Goal: Navigation & Orientation: Find specific page/section

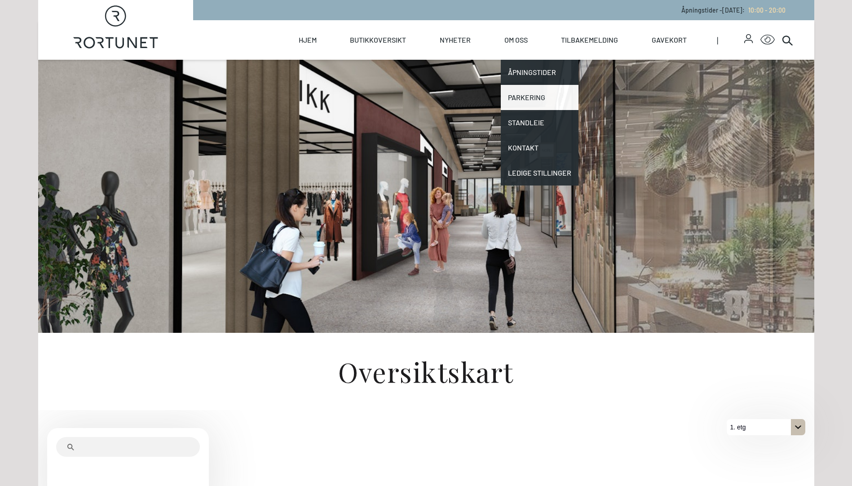
click at [527, 96] on link "Parkering" at bounding box center [540, 97] width 78 height 25
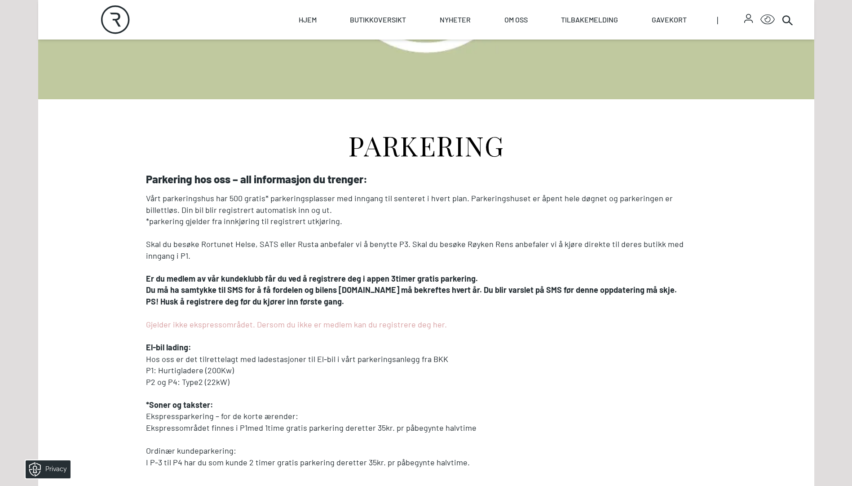
scroll to position [907, 0]
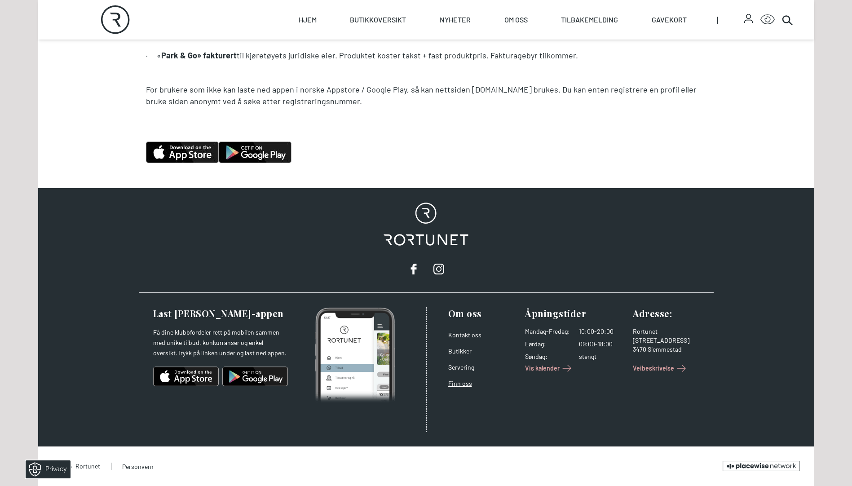
click at [458, 384] on link "Finn oss" at bounding box center [460, 384] width 24 height 8
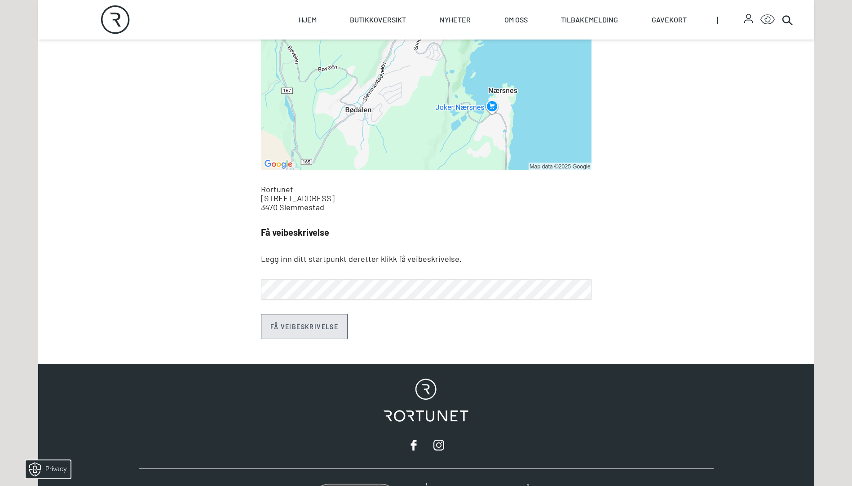
scroll to position [584, 0]
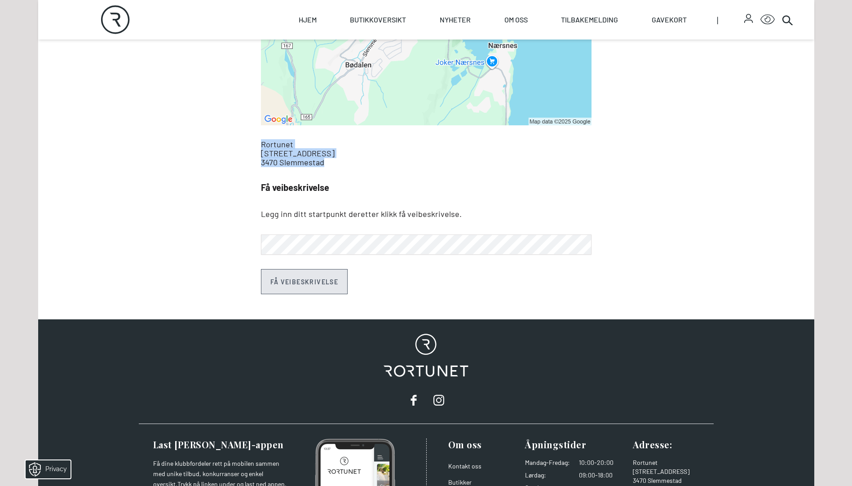
drag, startPoint x: 328, startPoint y: 166, endPoint x: 253, endPoint y: 146, distance: 77.1
click at [254, 146] on div "Veibeskrivelse Rortunet [STREET_ADDRESS] Få veibeskrivelse Legg inn ditt startp…" at bounding box center [426, 34] width 345 height 520
copy address "Rortunet [STREET_ADDRESS]"
